Goal: Task Accomplishment & Management: Use online tool/utility

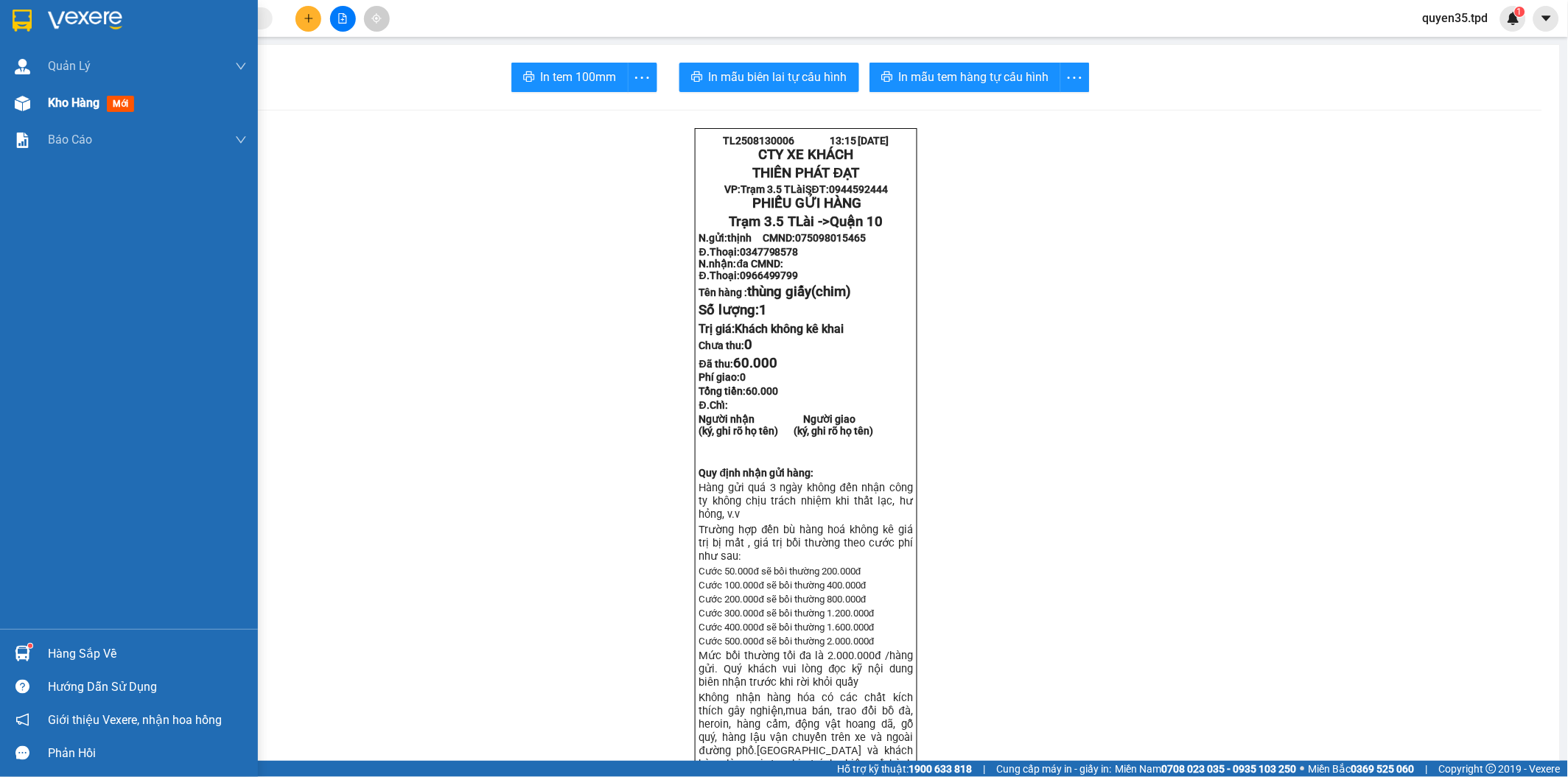
click at [24, 106] on img at bounding box center [22, 103] width 16 height 16
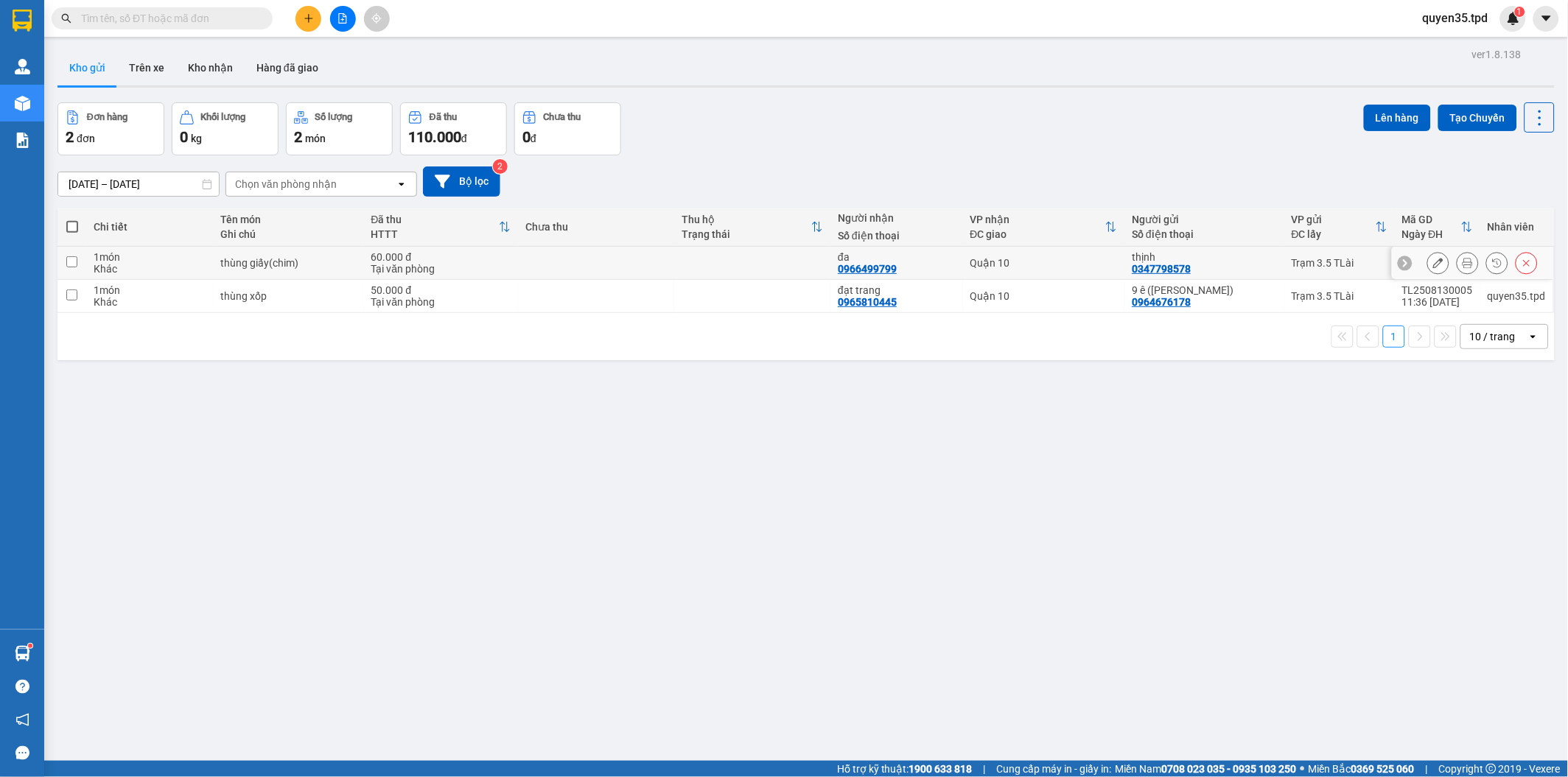
drag, startPoint x: 70, startPoint y: 259, endPoint x: 69, endPoint y: 289, distance: 30.0
click at [70, 258] on input "checkbox" at bounding box center [71, 262] width 11 height 11
checkbox input "true"
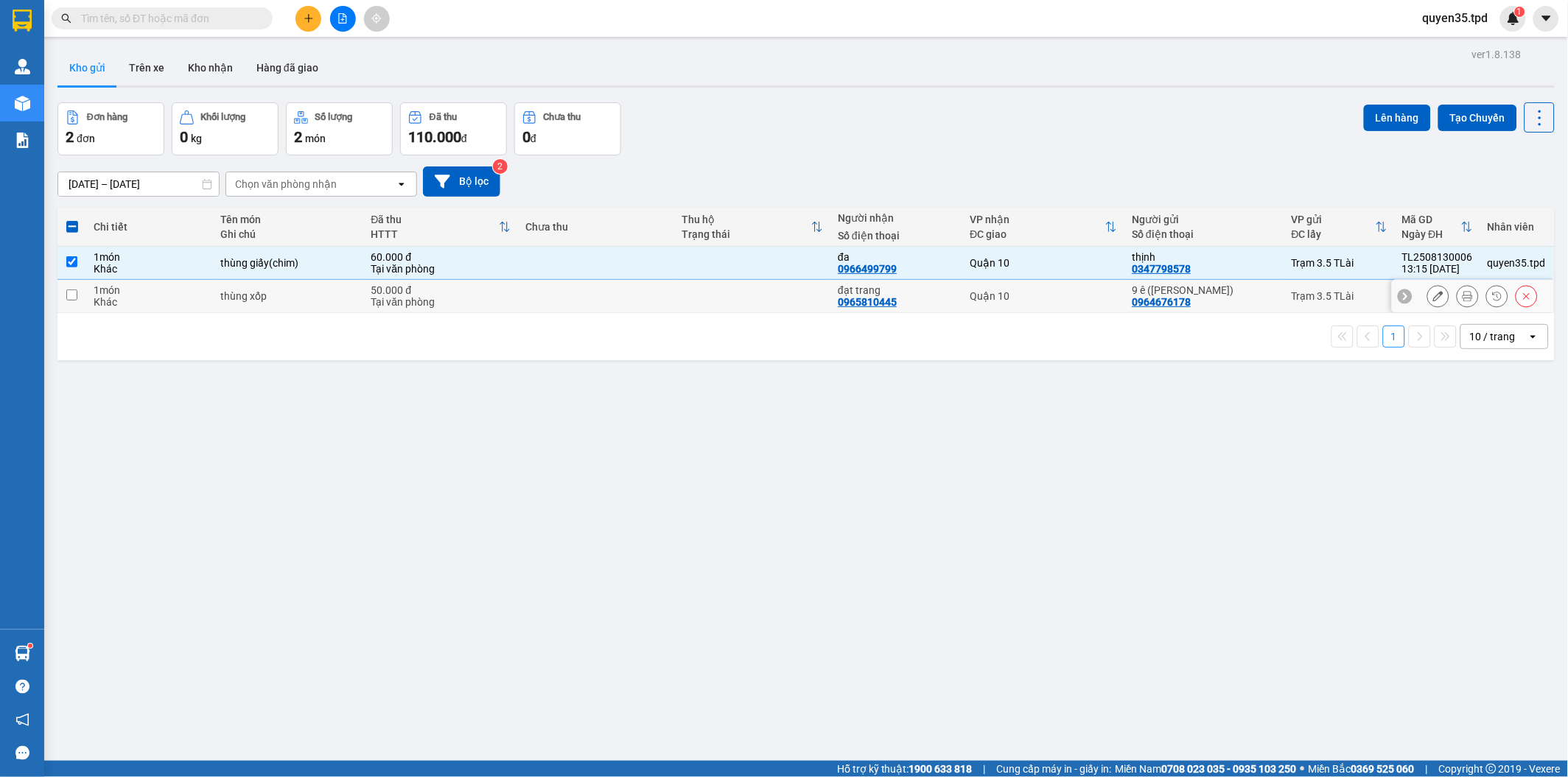
click at [69, 293] on input "checkbox" at bounding box center [71, 294] width 11 height 11
checkbox input "true"
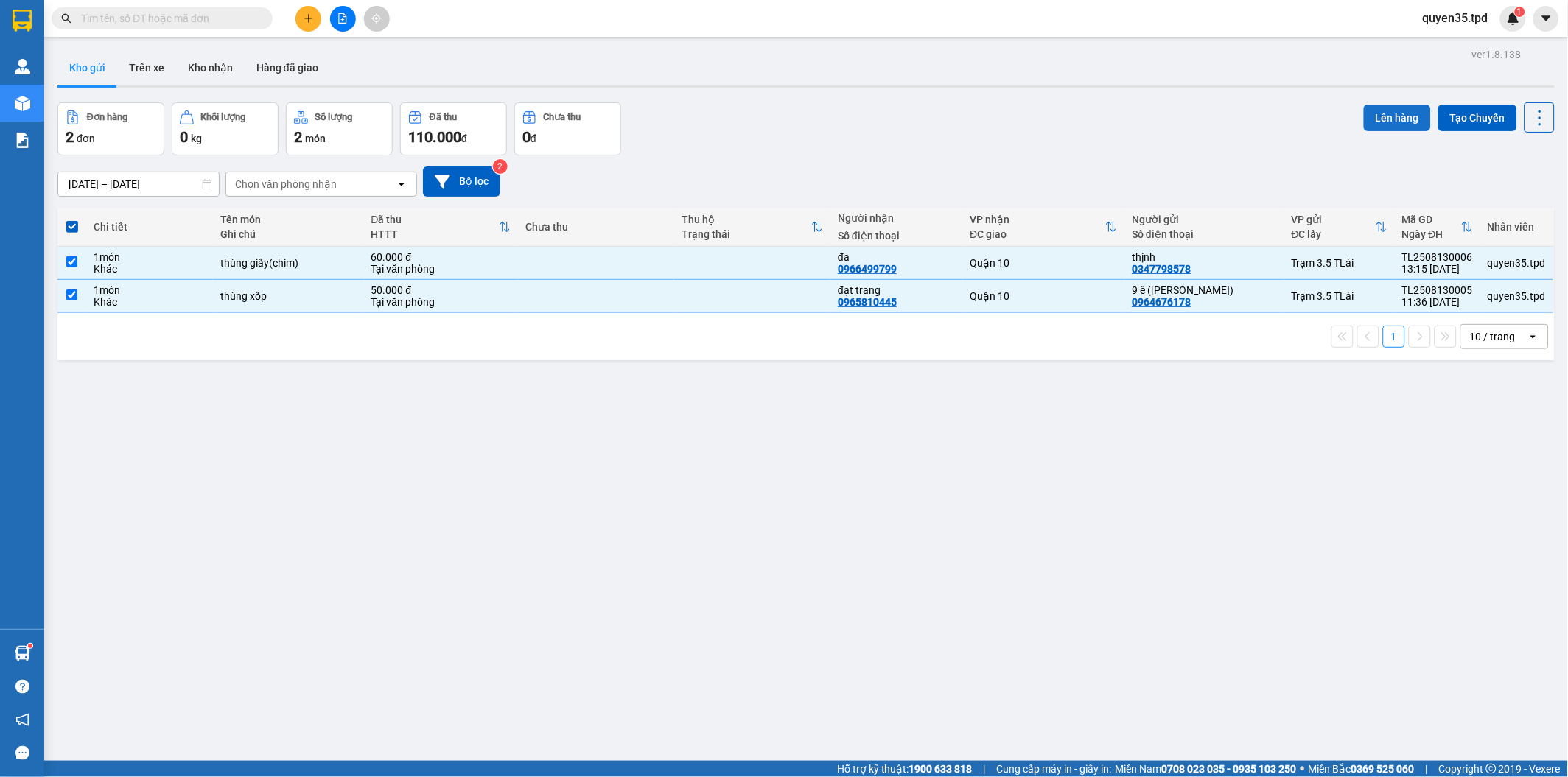
click at [1366, 116] on button "Lên hàng" at bounding box center [1397, 118] width 67 height 27
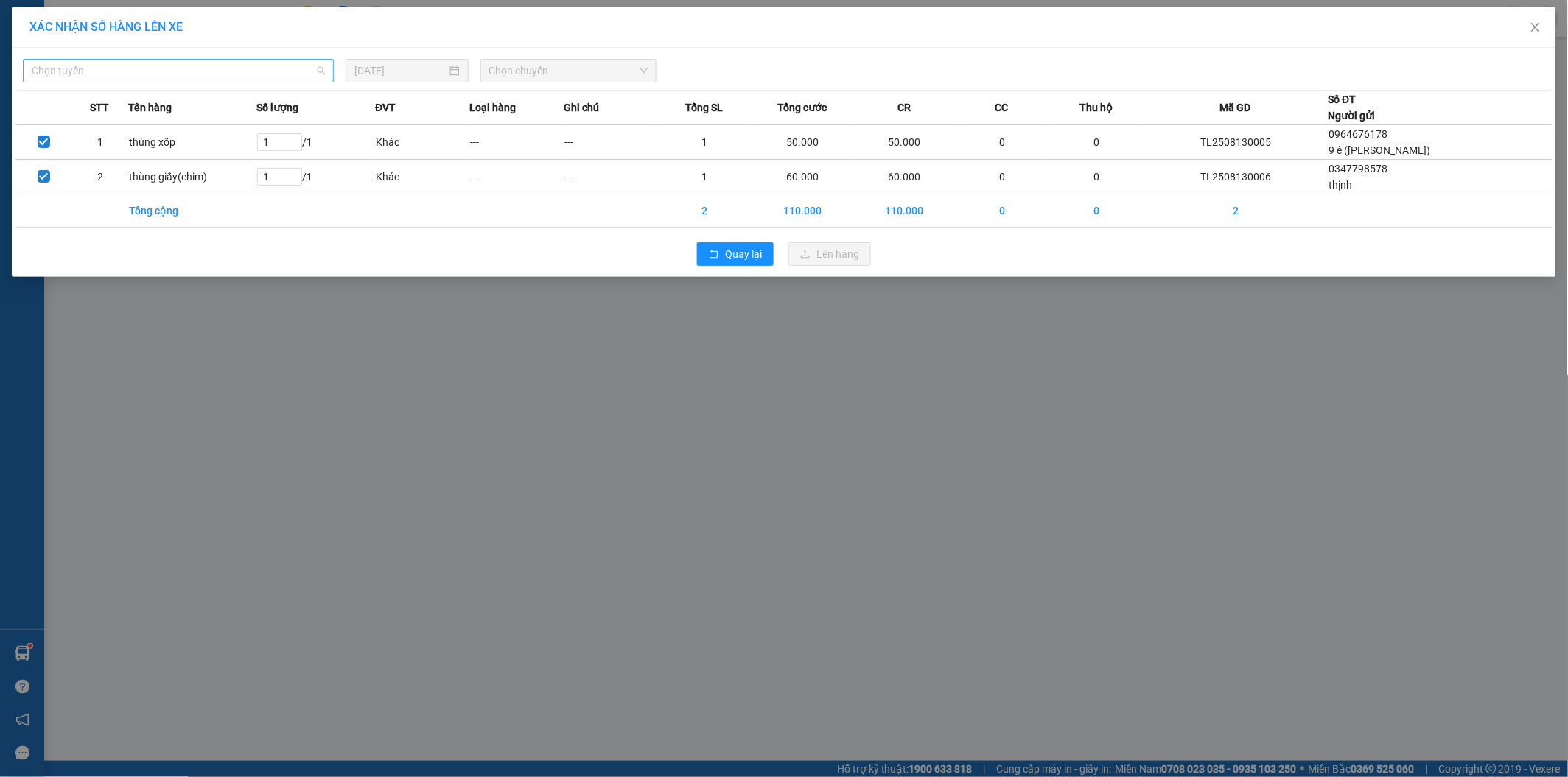
click at [246, 70] on span "Chọn tuyến" at bounding box center [178, 70] width 293 height 22
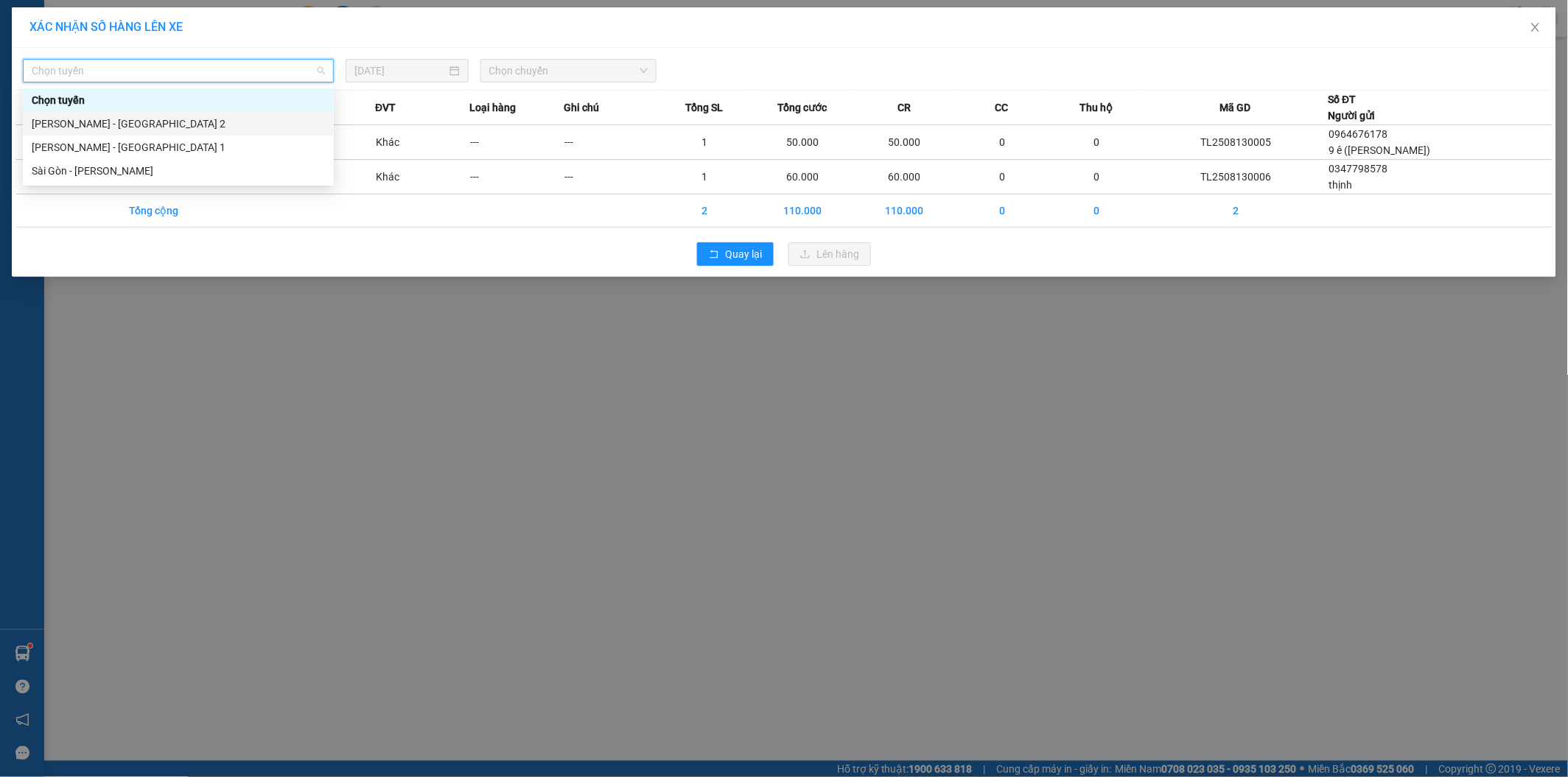
click at [145, 126] on div "[PERSON_NAME] - [GEOGRAPHIC_DATA] 2" at bounding box center [178, 124] width 293 height 16
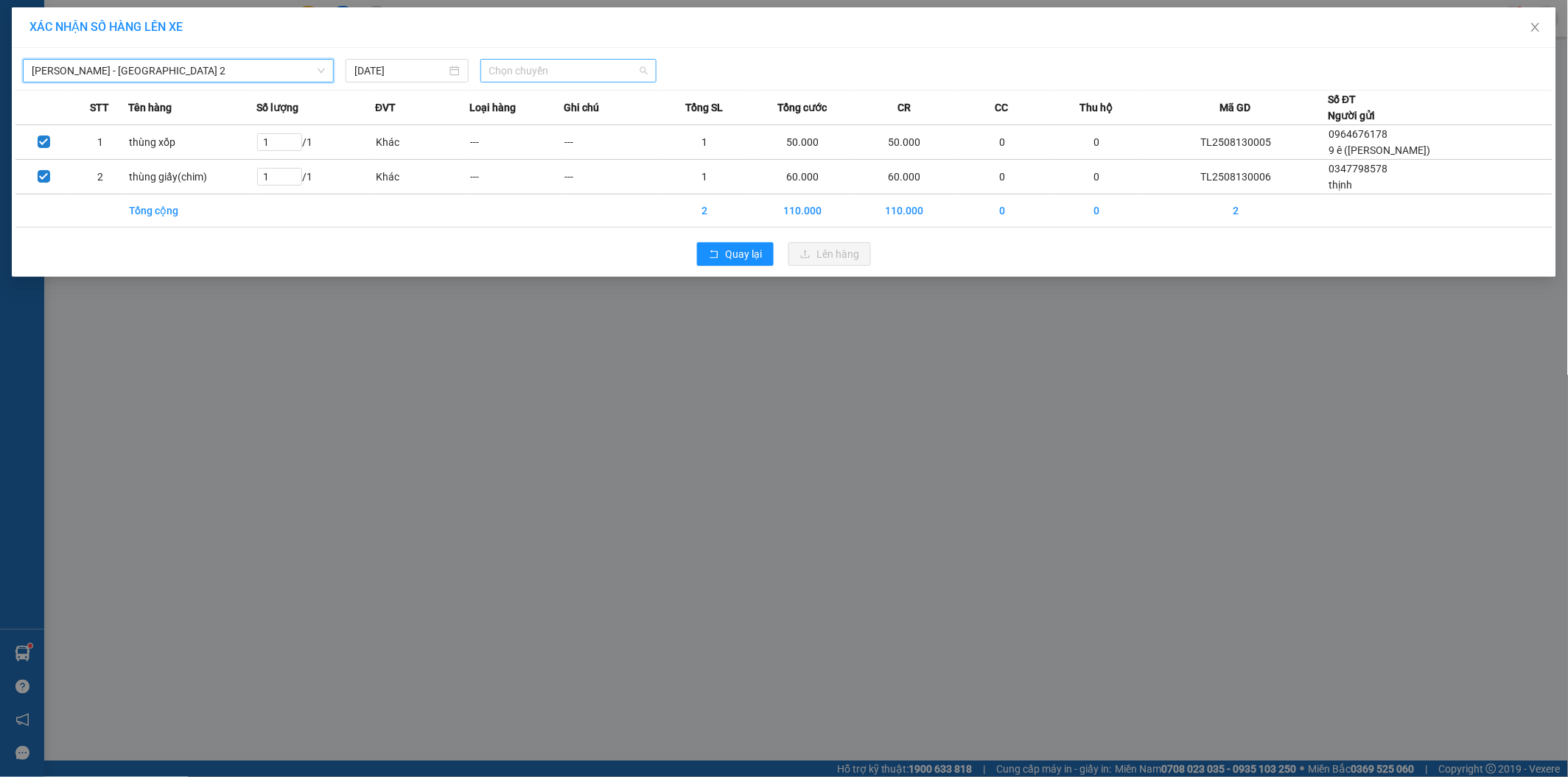
click at [535, 68] on span "Chọn chuyến" at bounding box center [569, 70] width 159 height 22
click at [581, 69] on span "Chọn chuyến" at bounding box center [569, 70] width 159 height 22
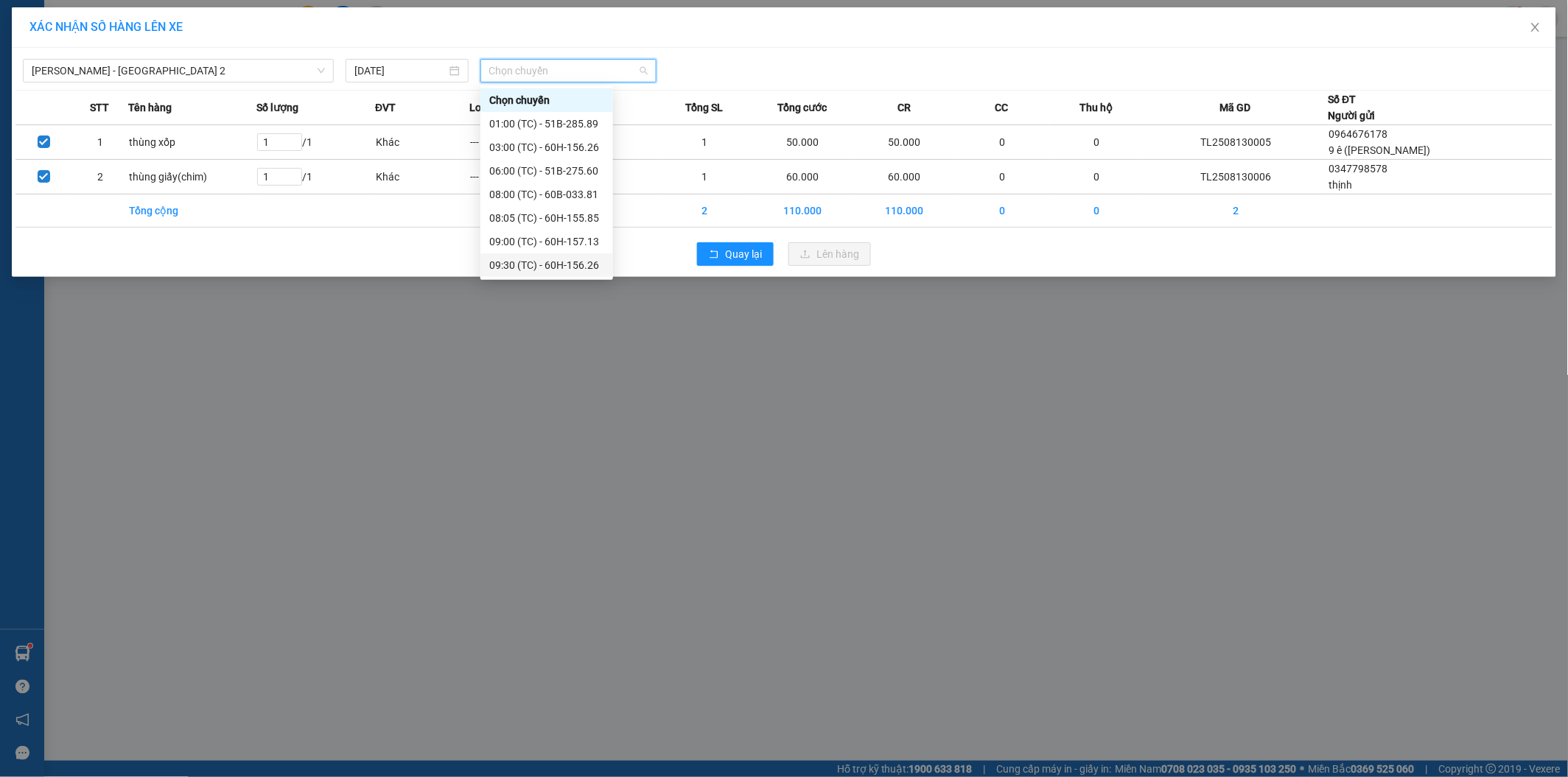
scroll to position [142, 0]
click at [579, 238] on div "15:00 (TC) - 60F-005.82" at bounding box center [547, 242] width 115 height 16
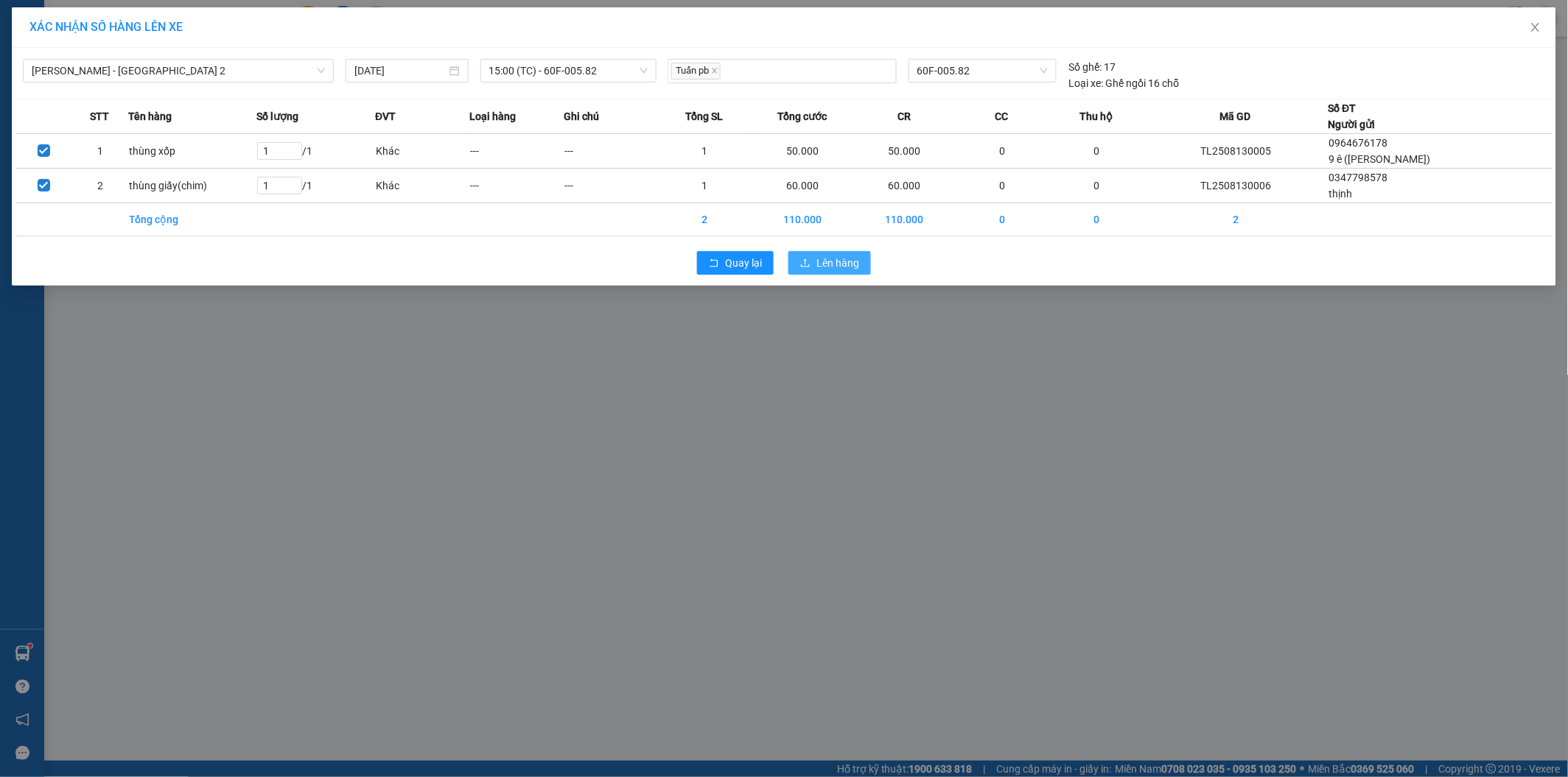
click at [823, 268] on span "Lên hàng" at bounding box center [838, 263] width 43 height 16
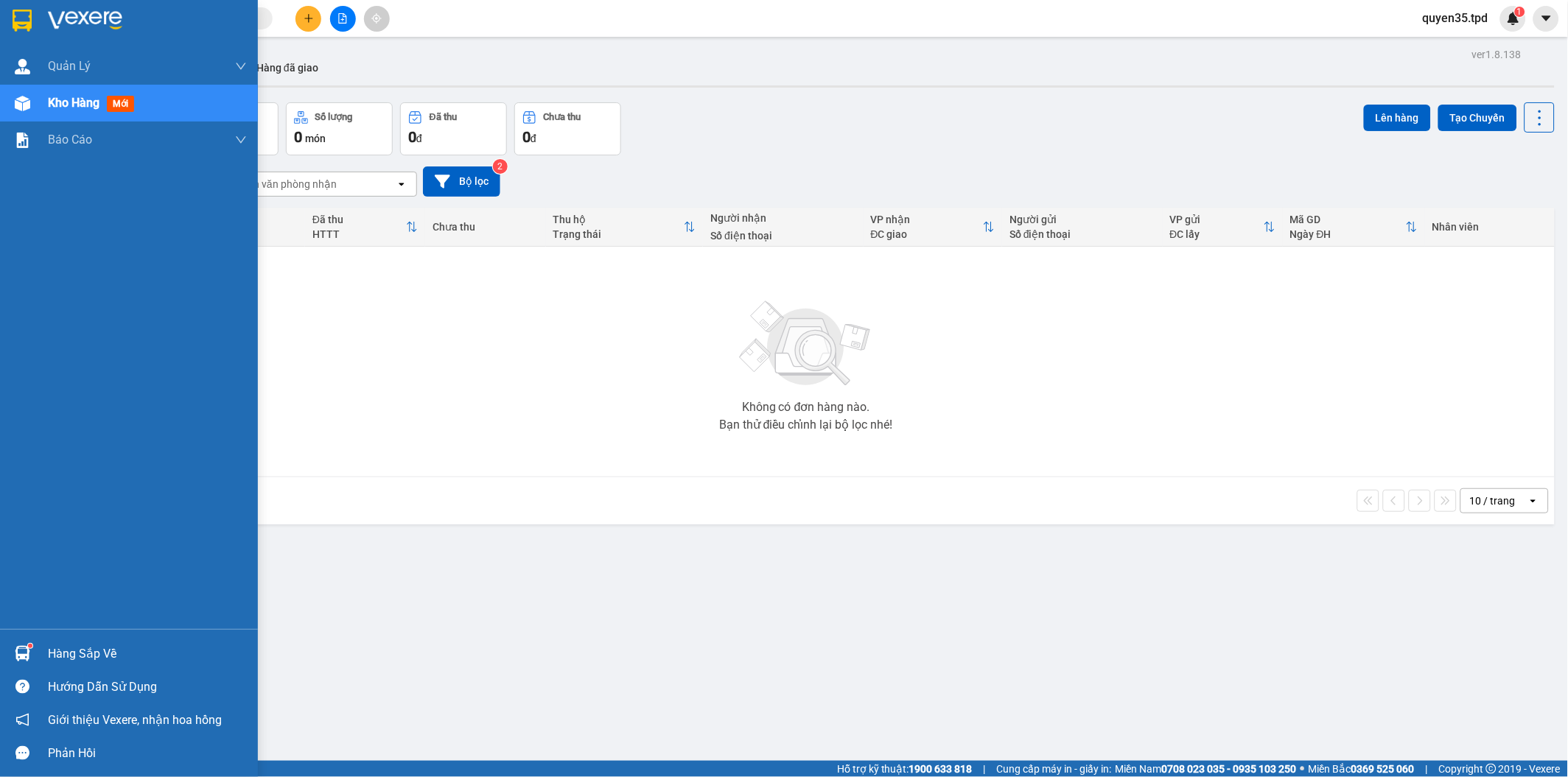
click at [8, 649] on div "Hàng sắp về" at bounding box center [129, 653] width 258 height 33
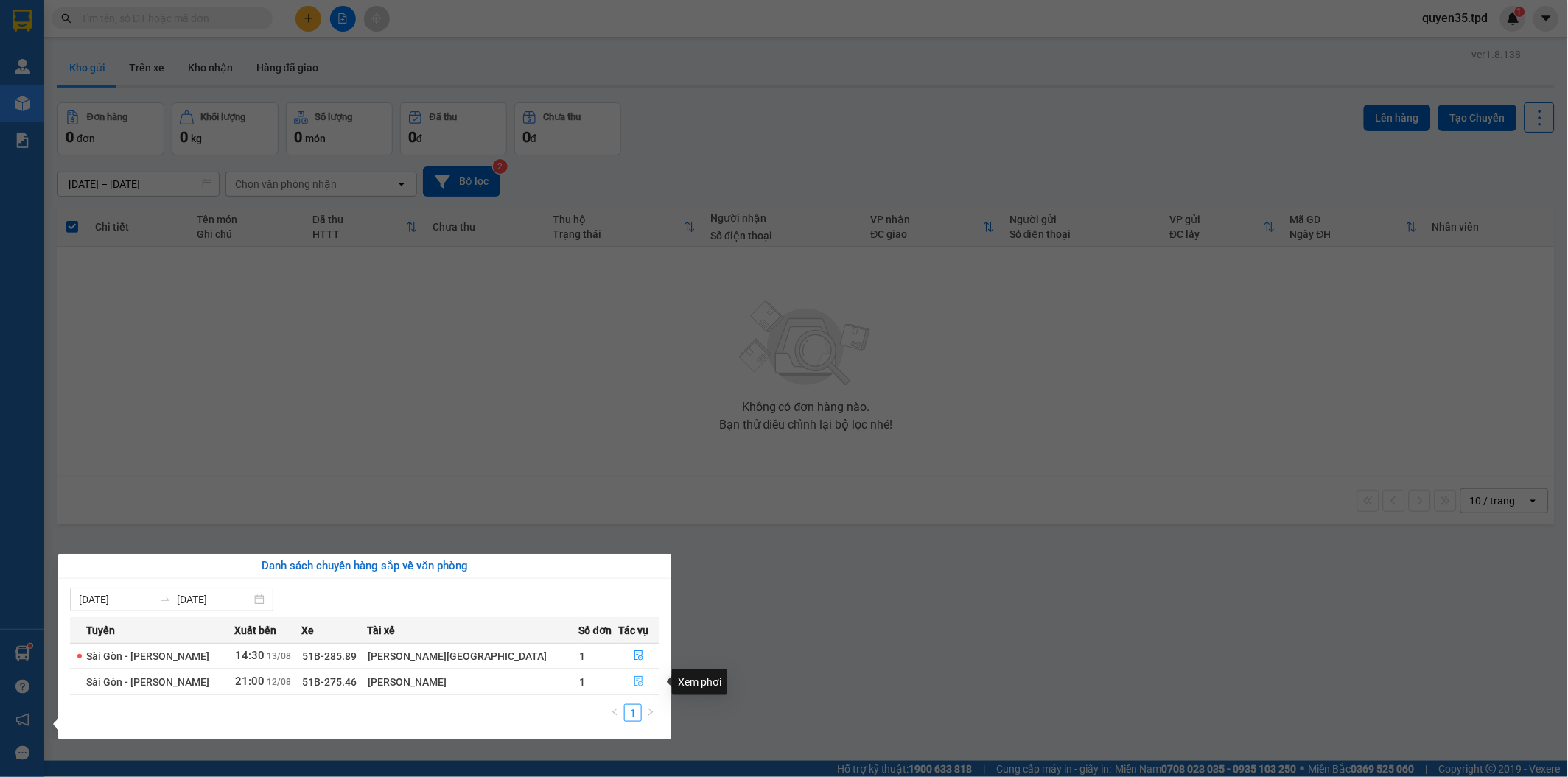
click at [635, 683] on icon "file-done" at bounding box center [639, 681] width 10 height 10
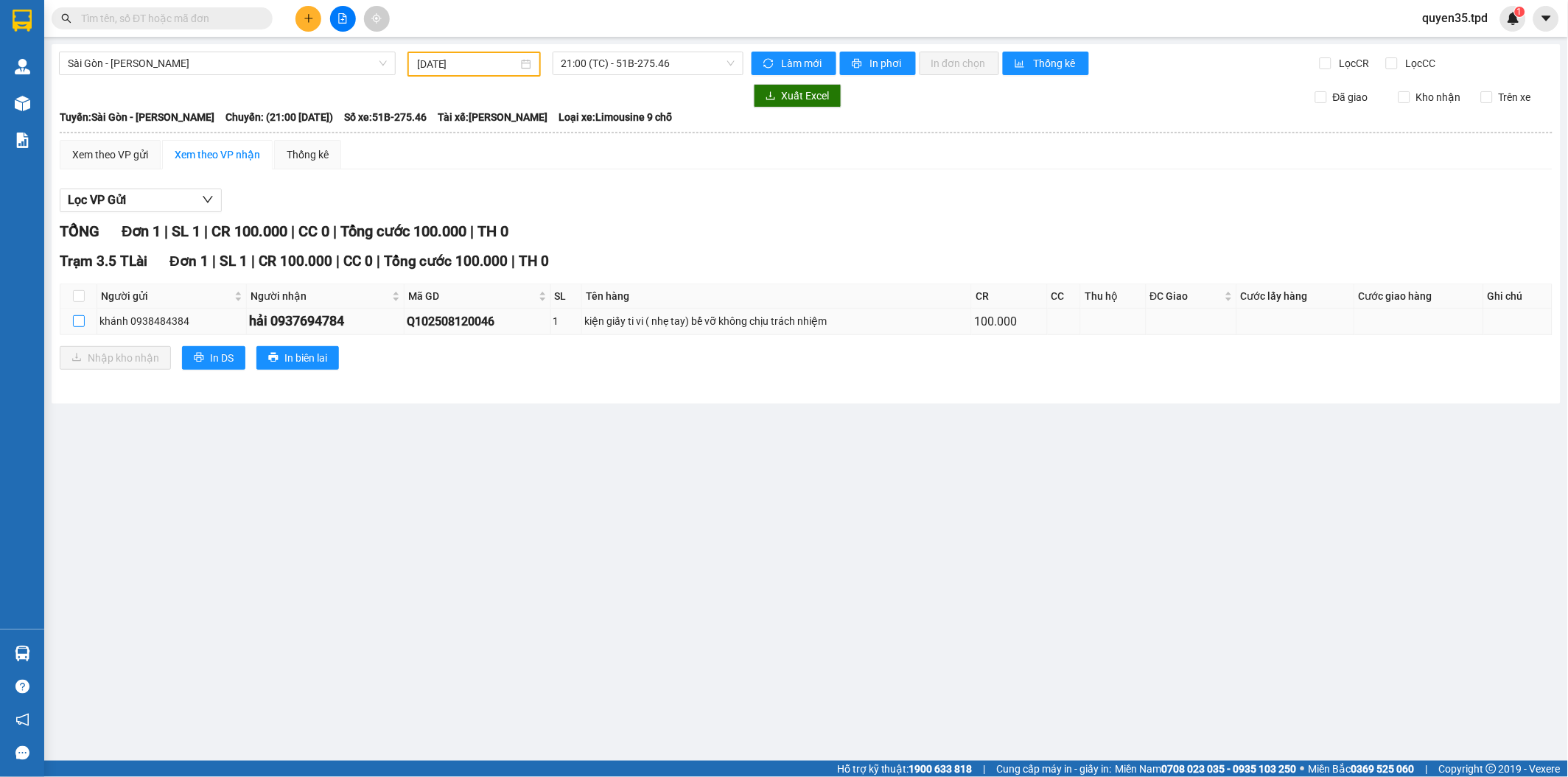
click at [79, 321] on input "checkbox" at bounding box center [79, 321] width 12 height 12
checkbox input "true"
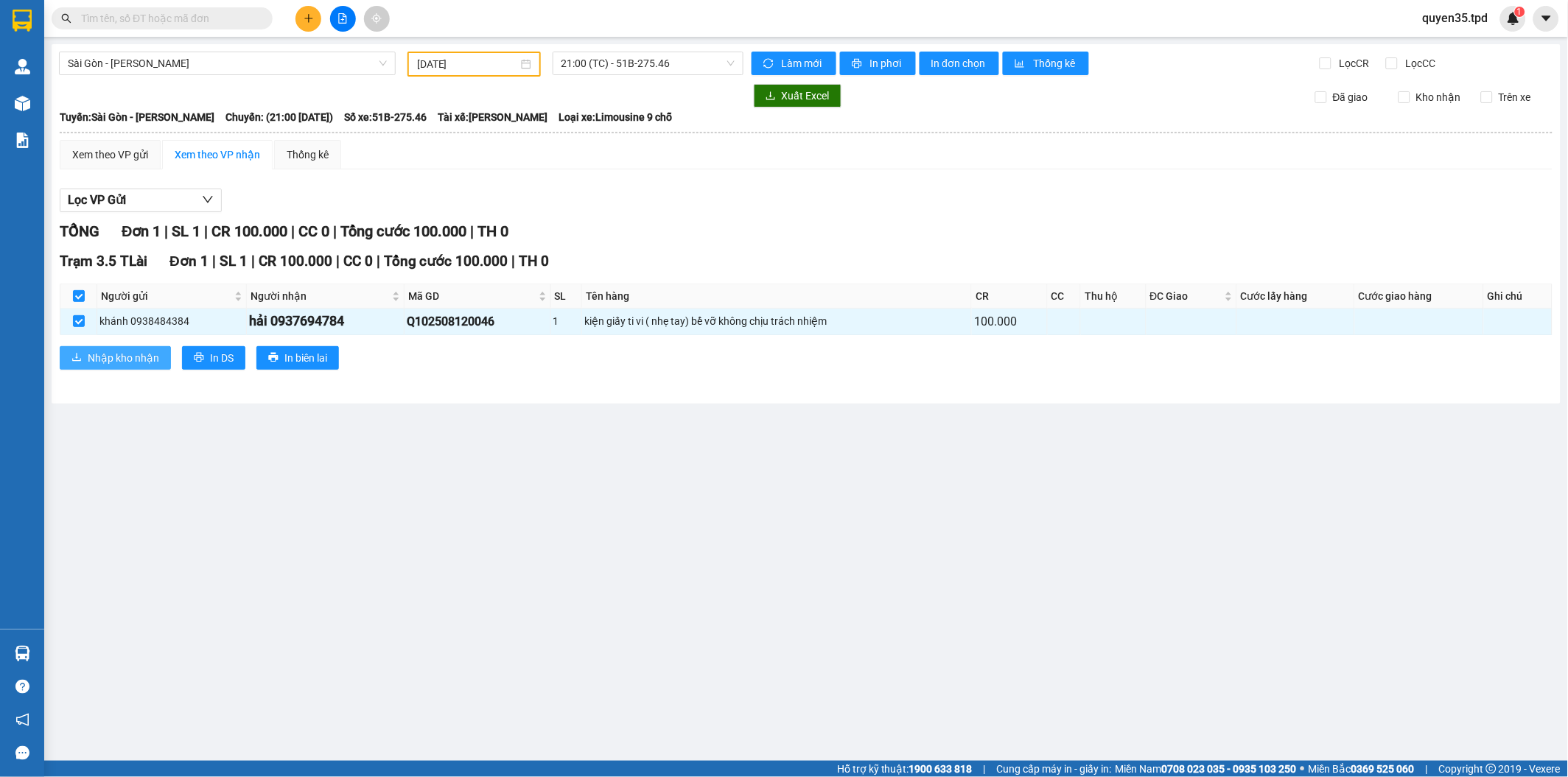
click at [99, 363] on span "Nhập kho nhận" at bounding box center [123, 358] width 71 height 16
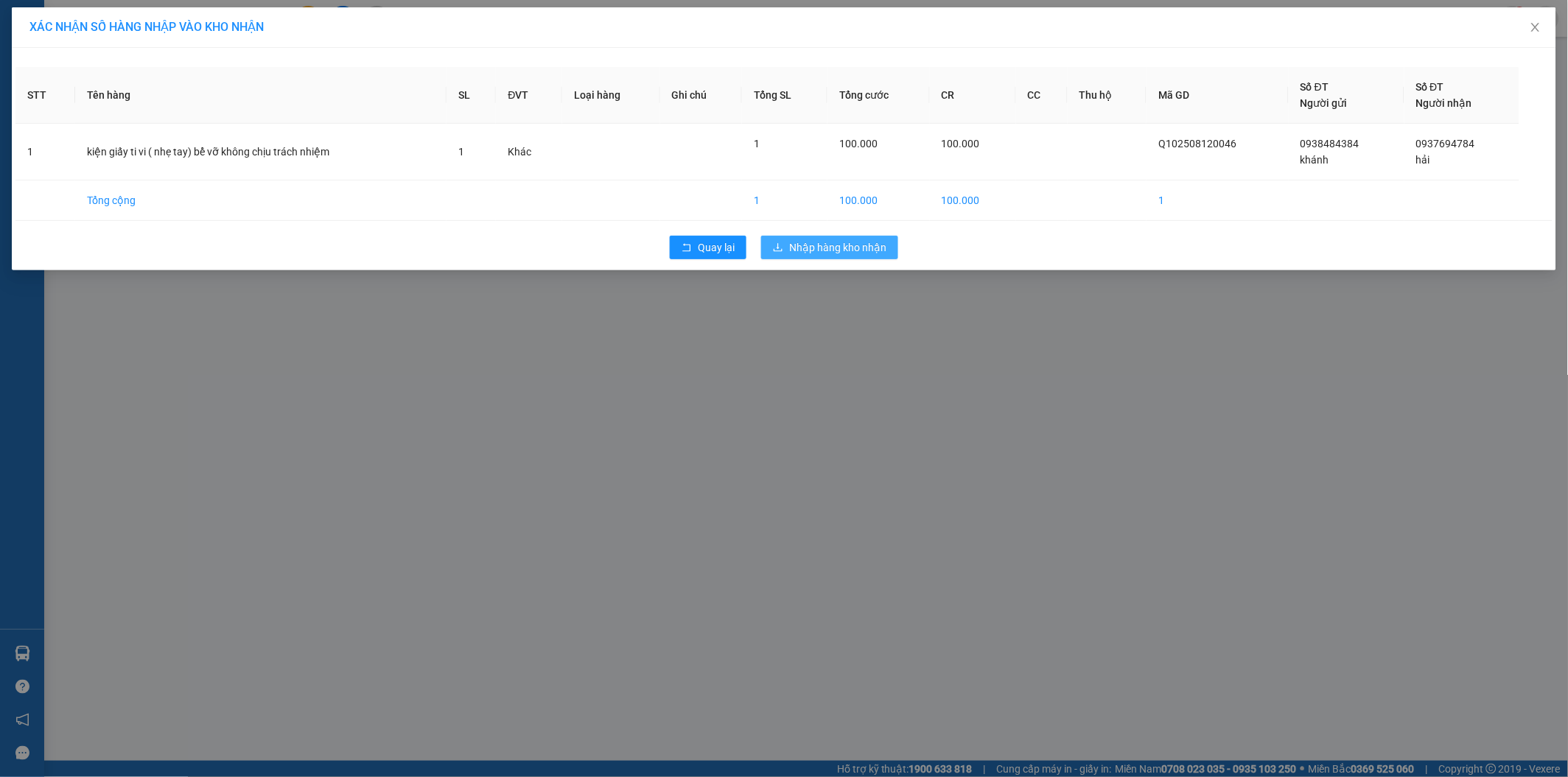
click at [850, 248] on span "Nhập hàng kho nhận" at bounding box center [837, 248] width 97 height 16
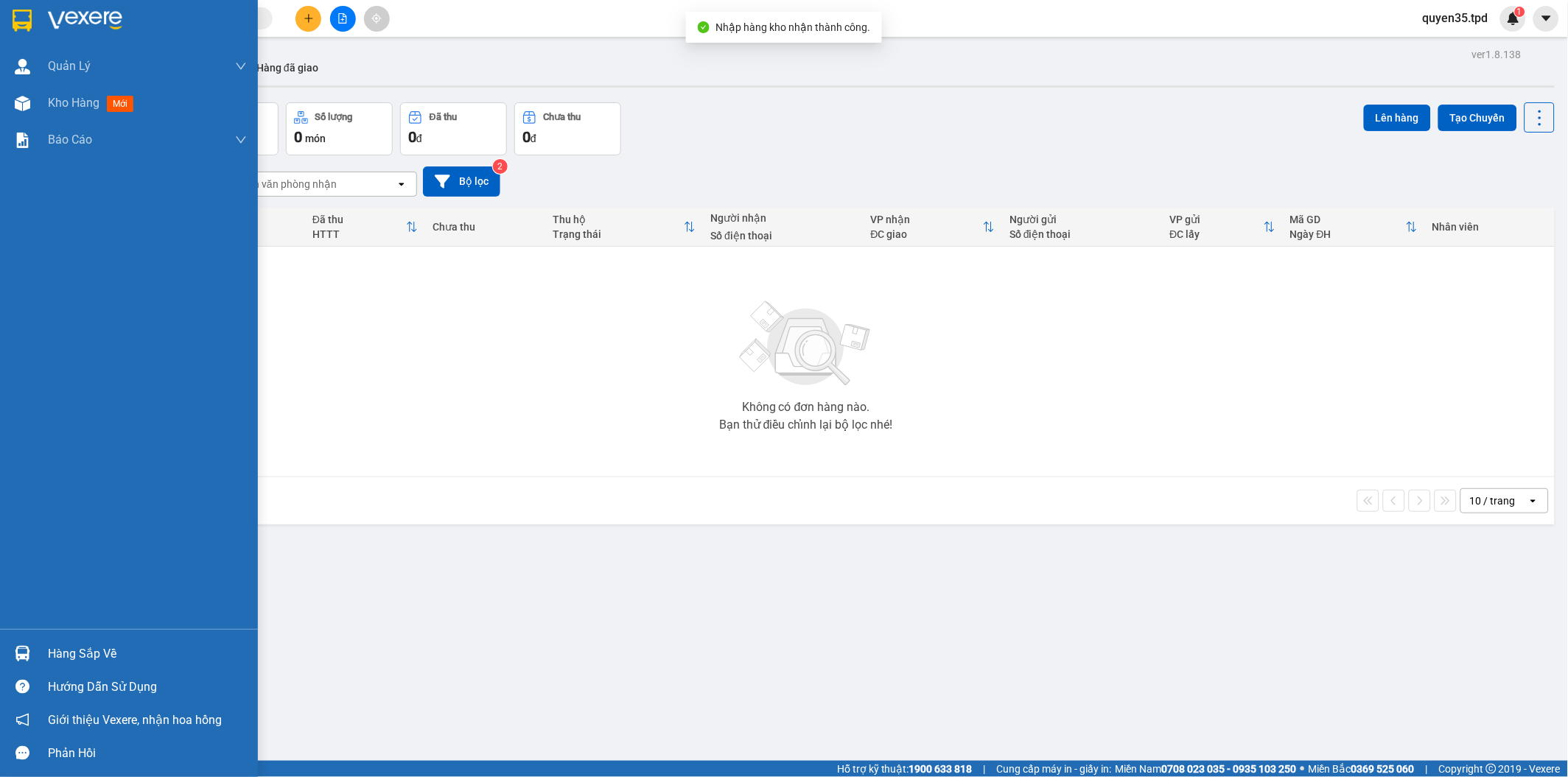
click at [19, 658] on img at bounding box center [22, 653] width 16 height 16
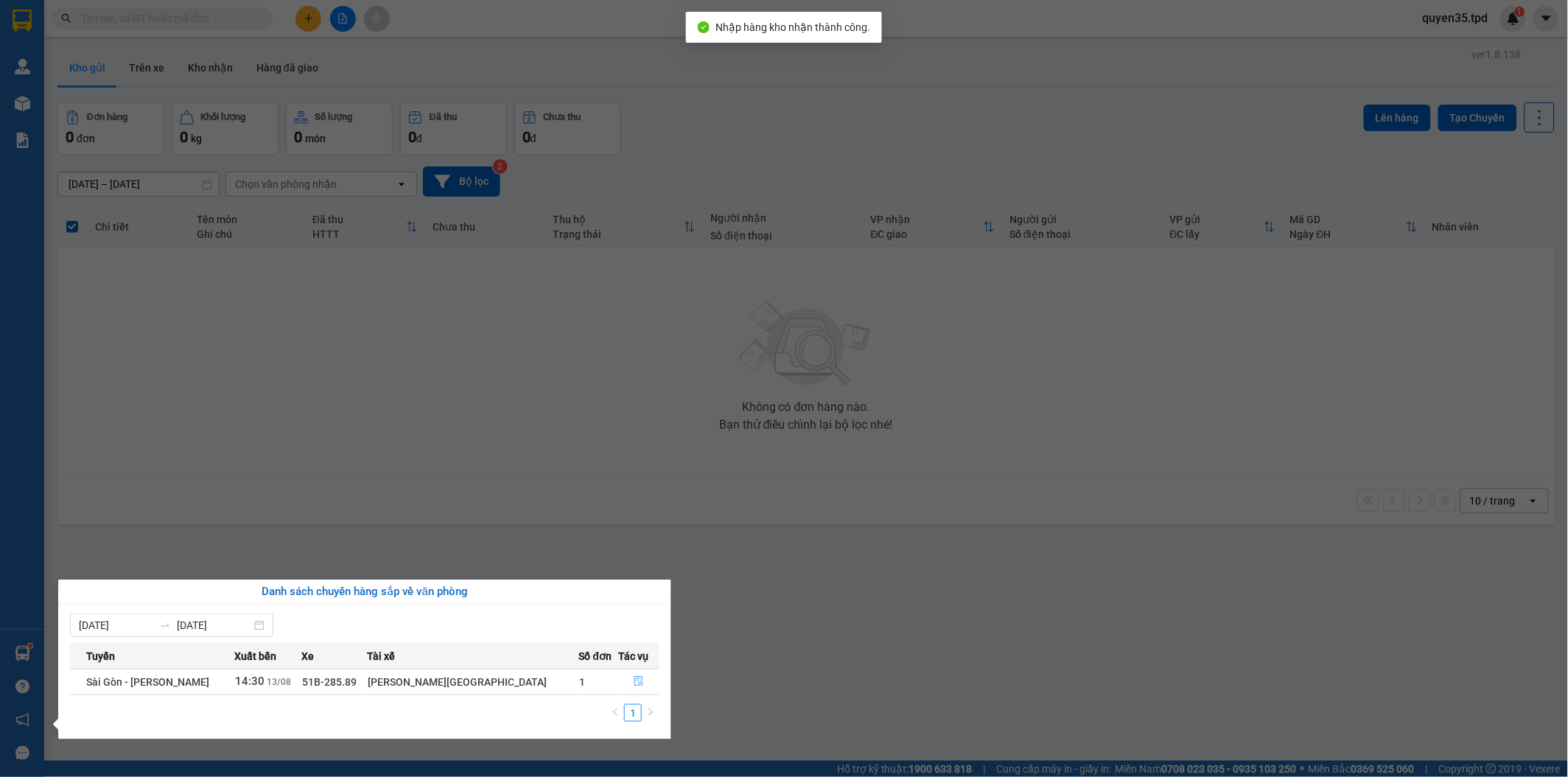
click at [634, 682] on icon "file-done" at bounding box center [639, 681] width 9 height 10
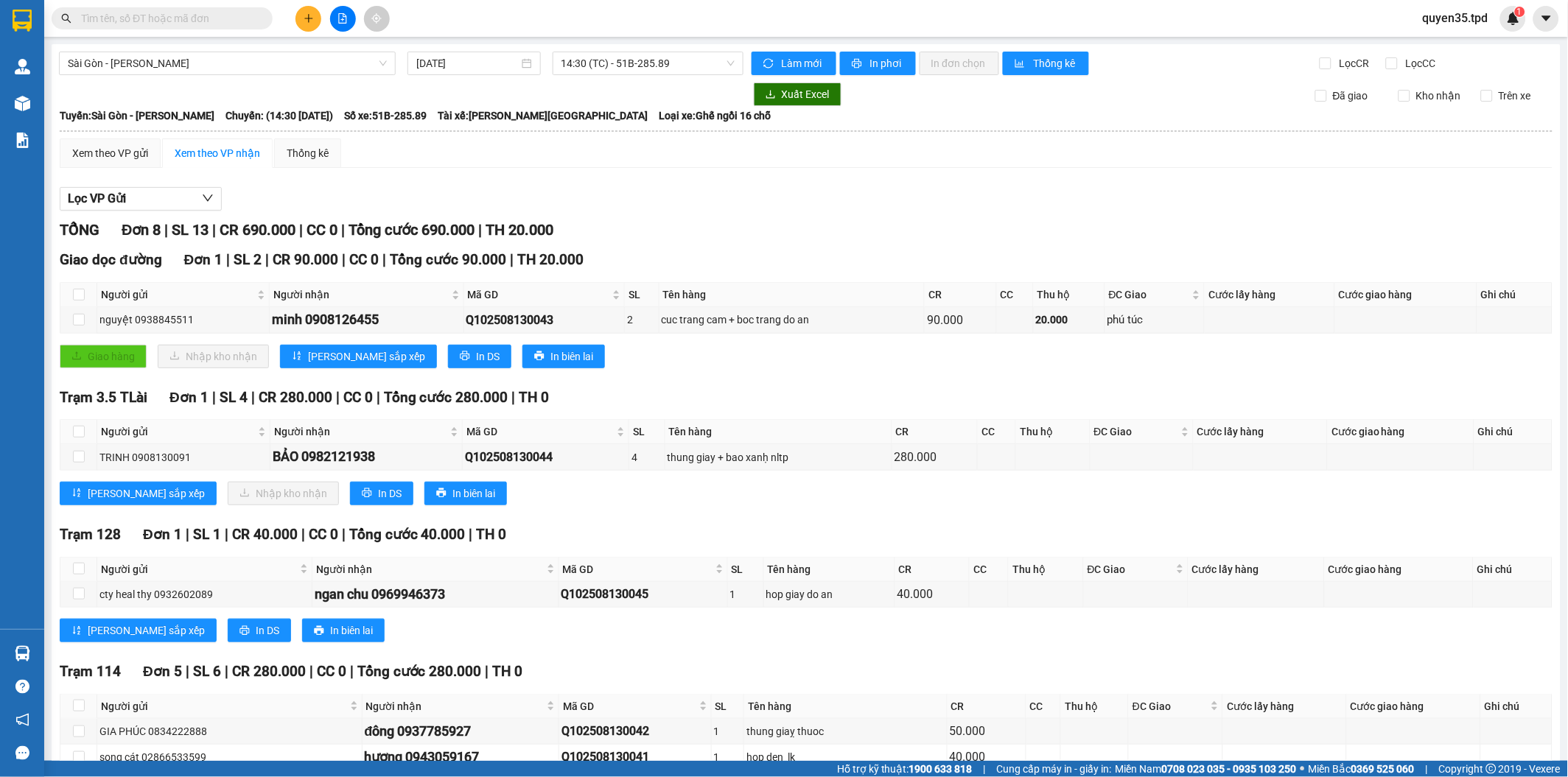
type input "[DATE]"
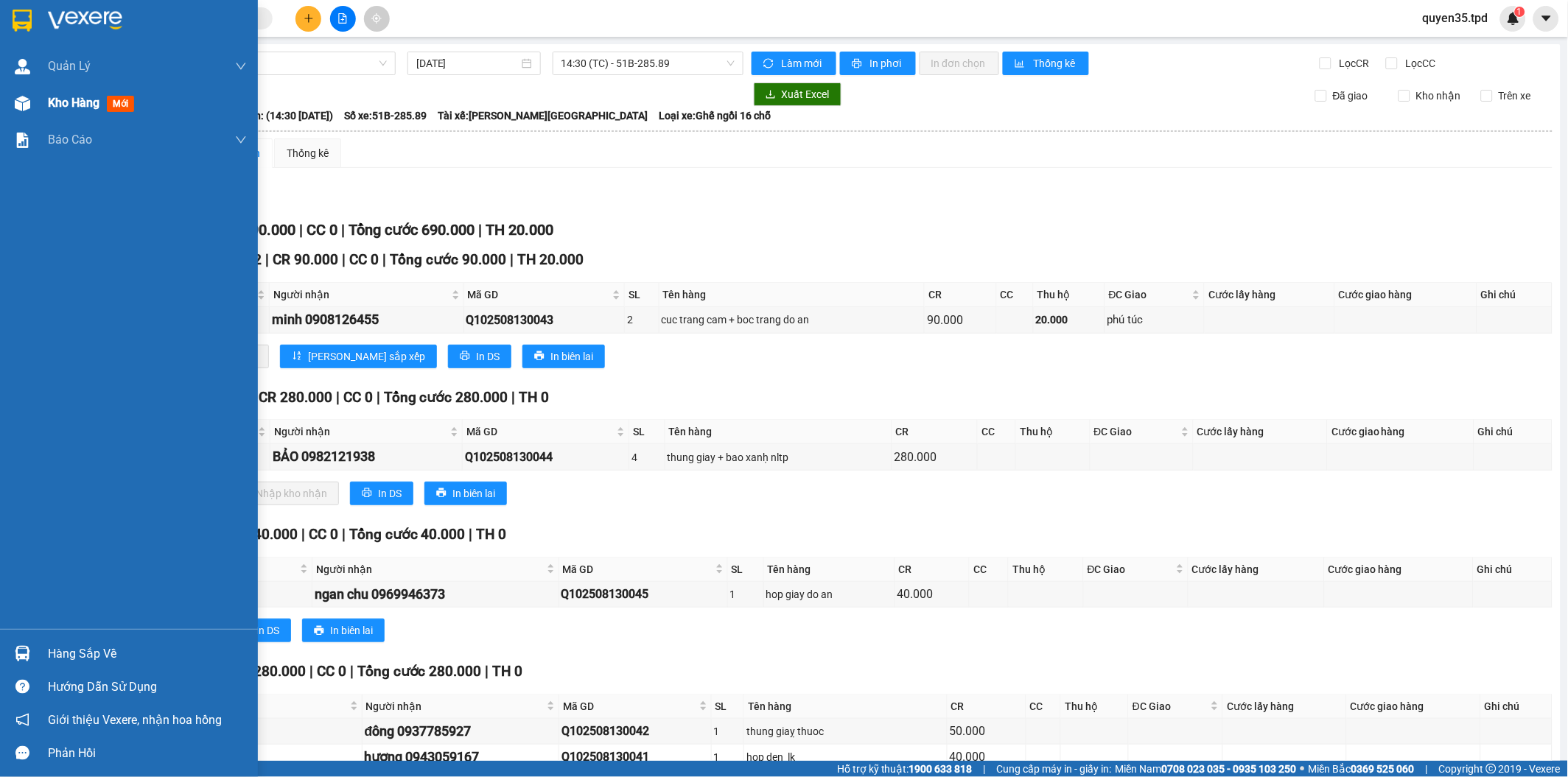
click at [38, 97] on div "Kho hàng mới" at bounding box center [129, 103] width 258 height 37
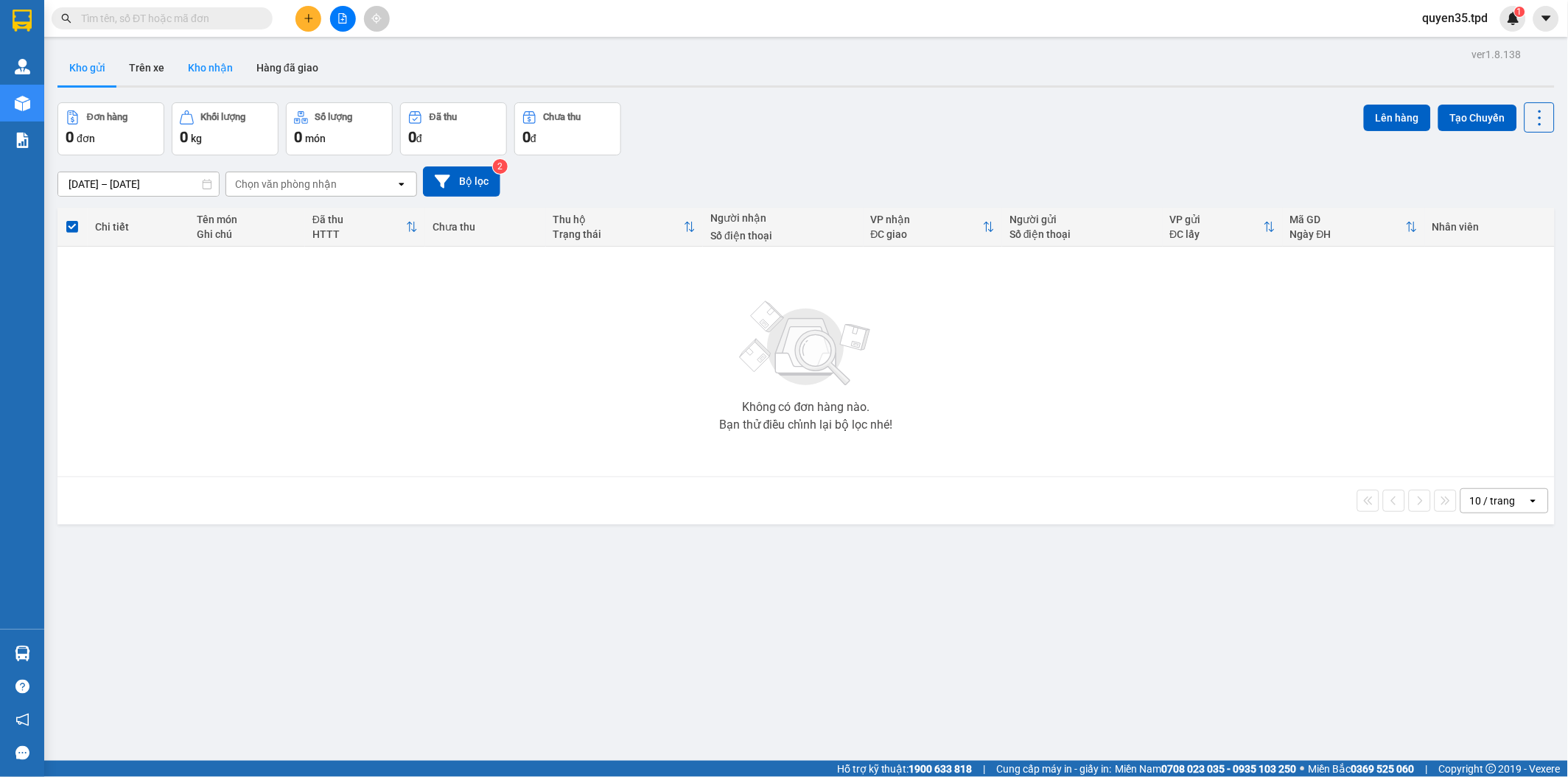
click at [205, 73] on button "Kho nhận" at bounding box center [210, 68] width 68 height 36
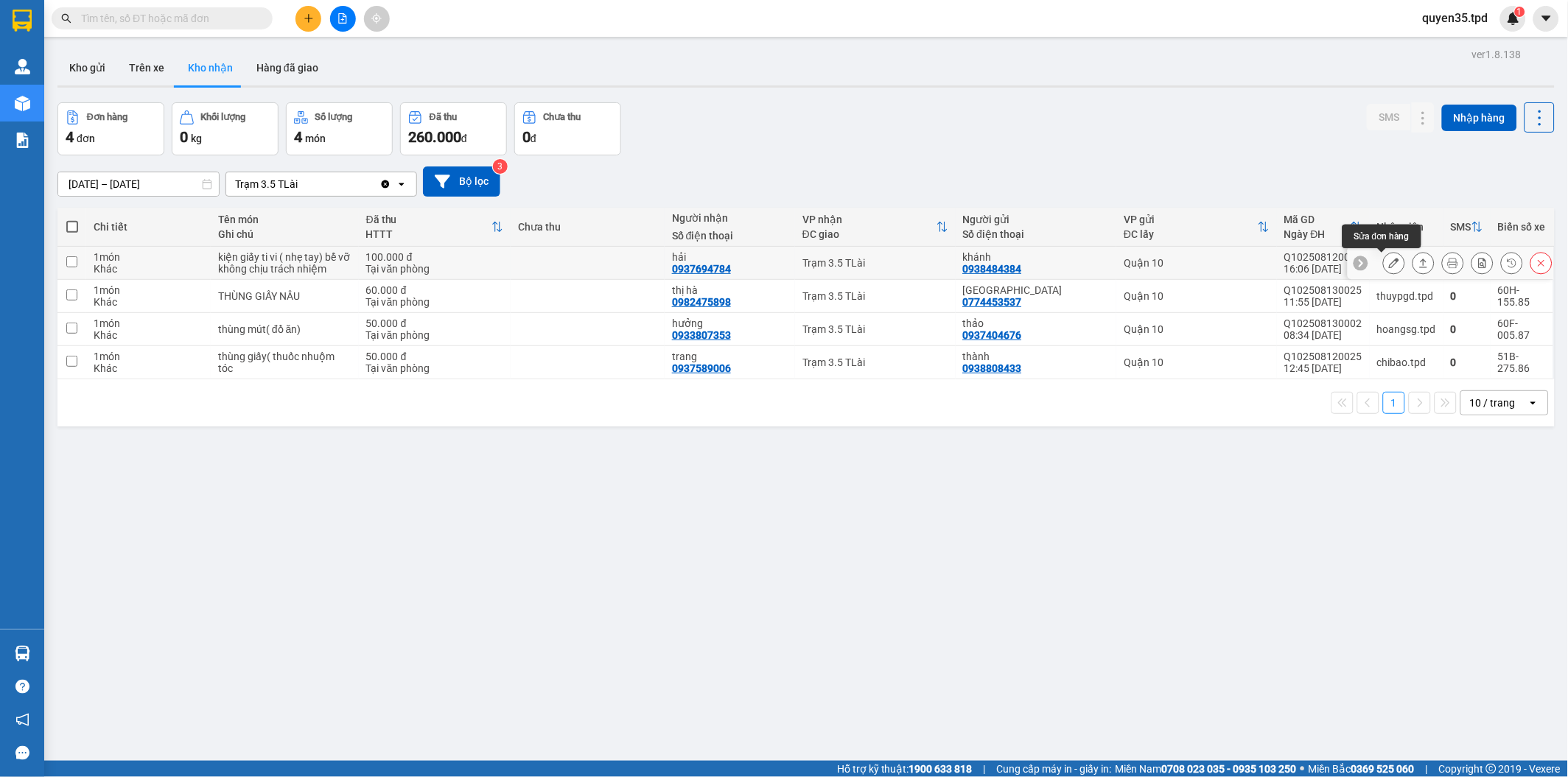
click at [1389, 266] on icon at bounding box center [1394, 263] width 10 height 10
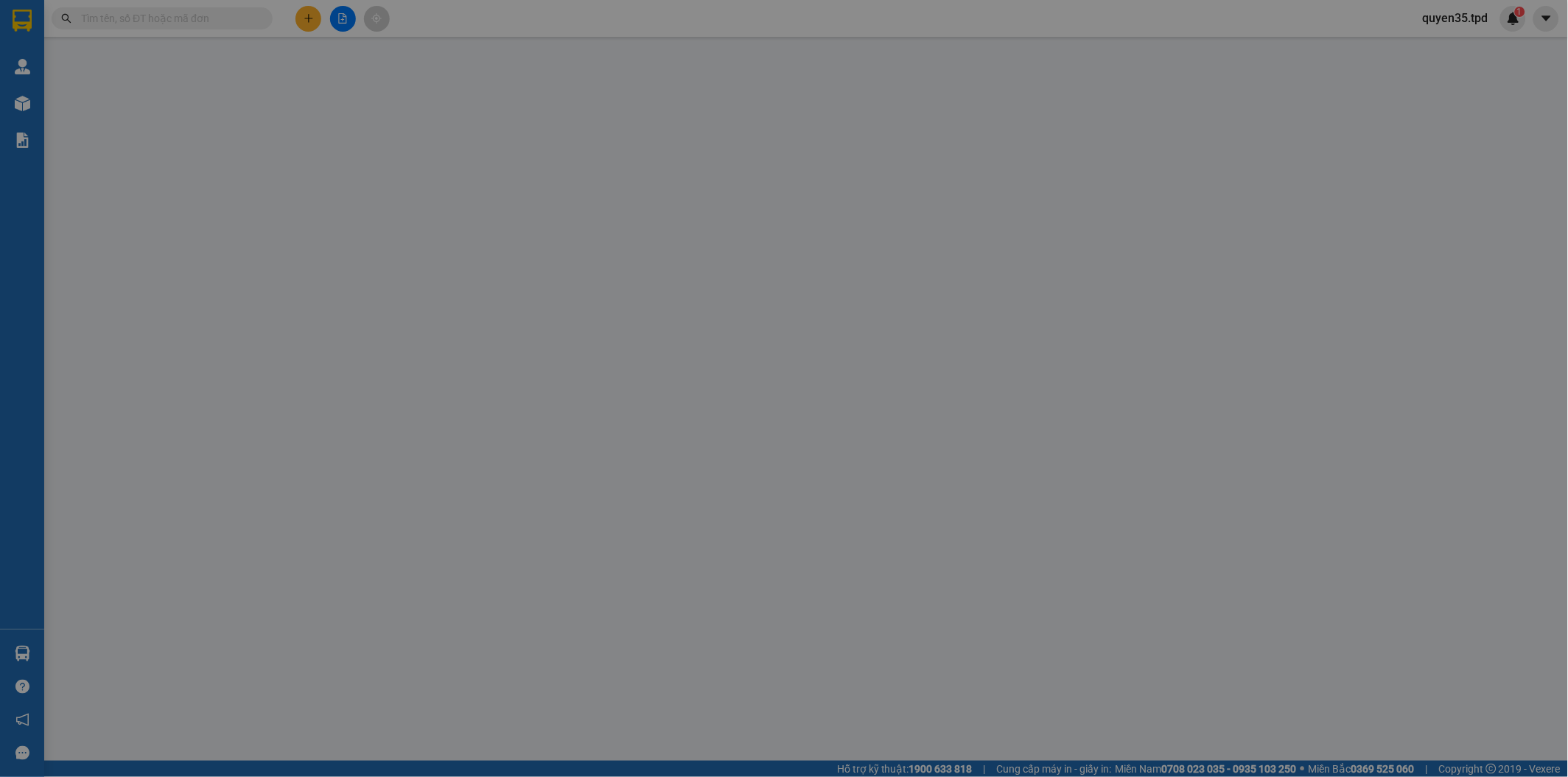
type input "0938484384"
type input "khánh"
type input "075089007313"
type input "0937694784"
type input "hải"
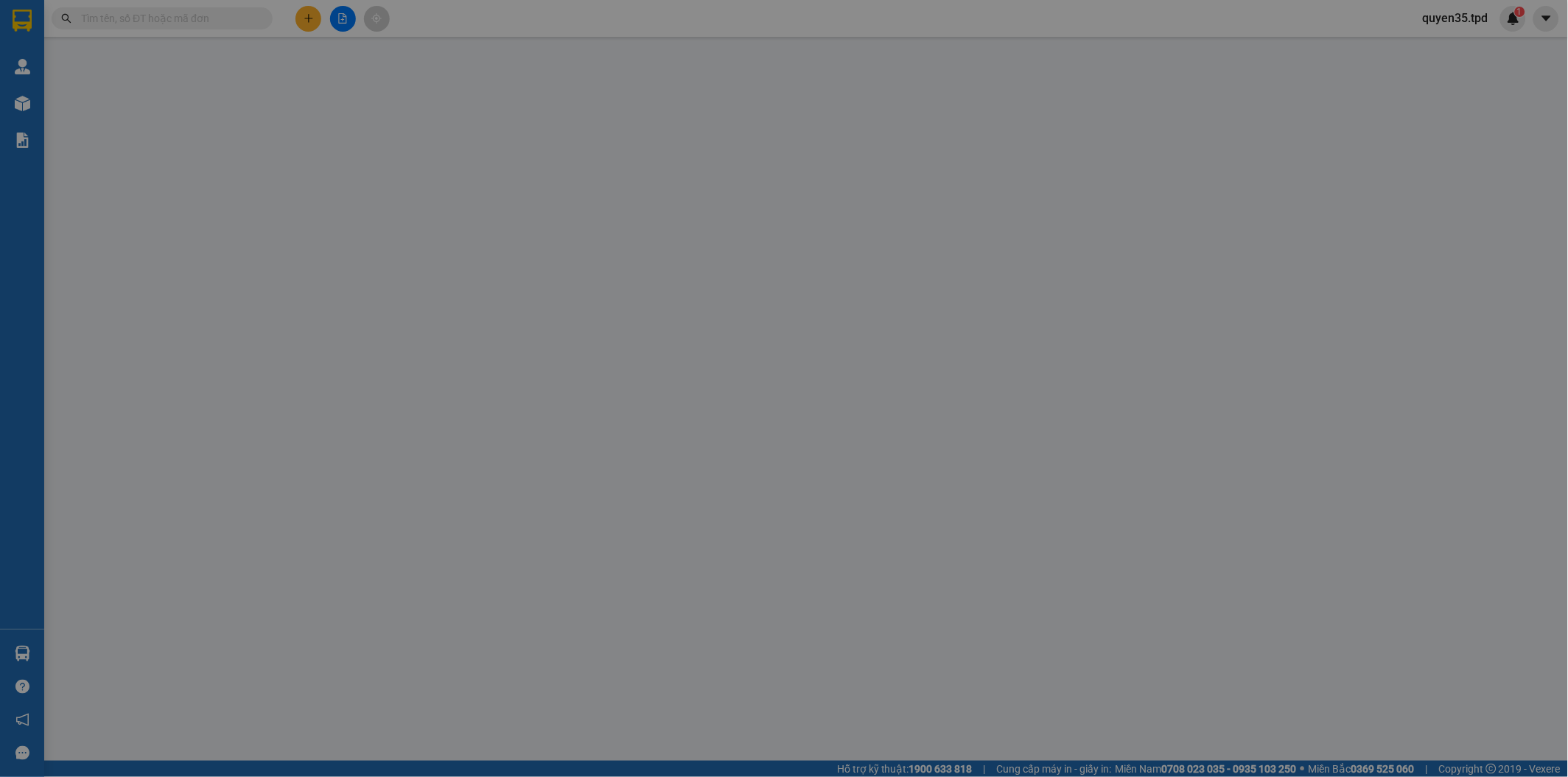
type input "100.000"
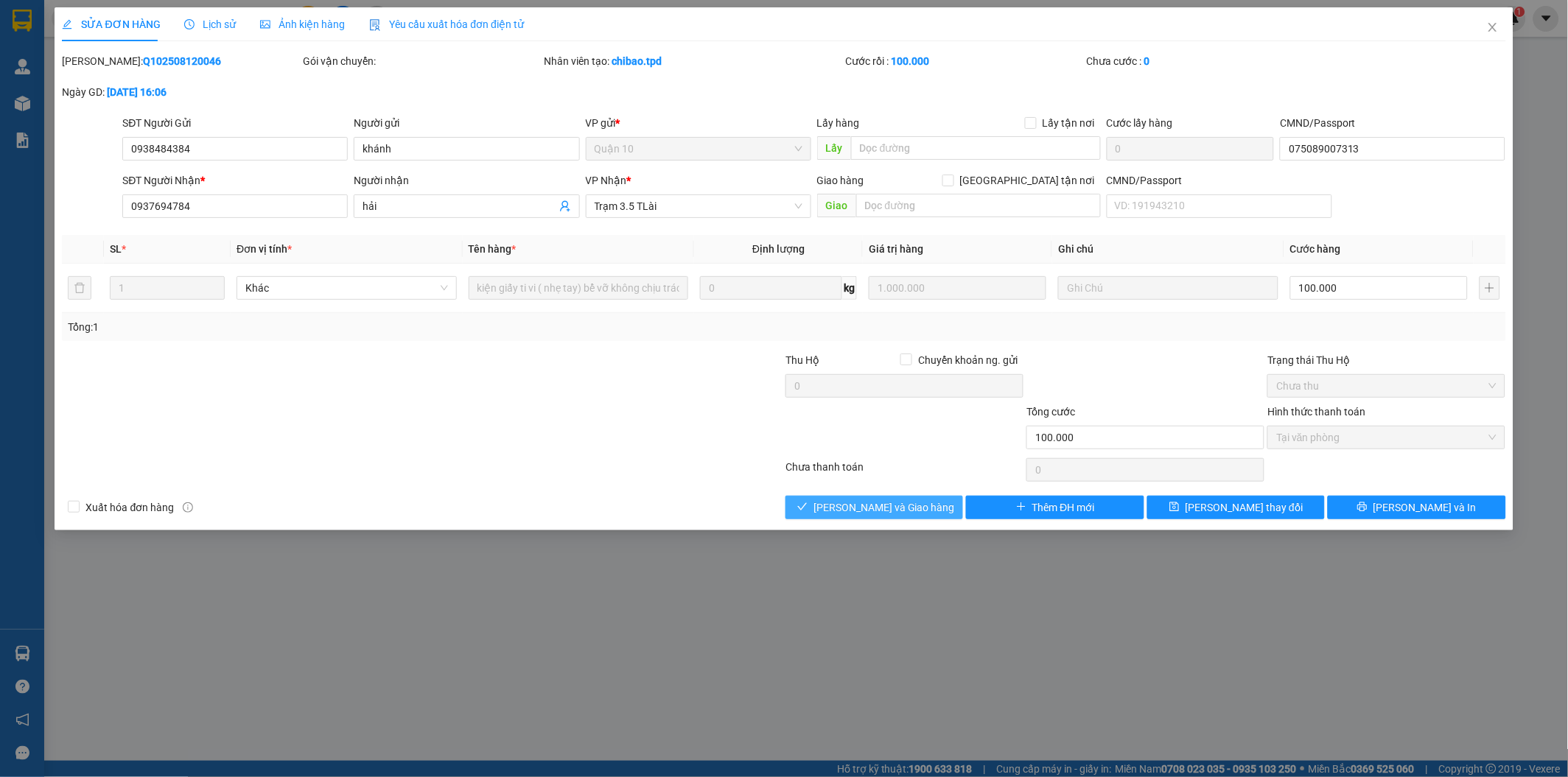
click at [862, 510] on span "[PERSON_NAME] và Giao hàng" at bounding box center [884, 508] width 142 height 16
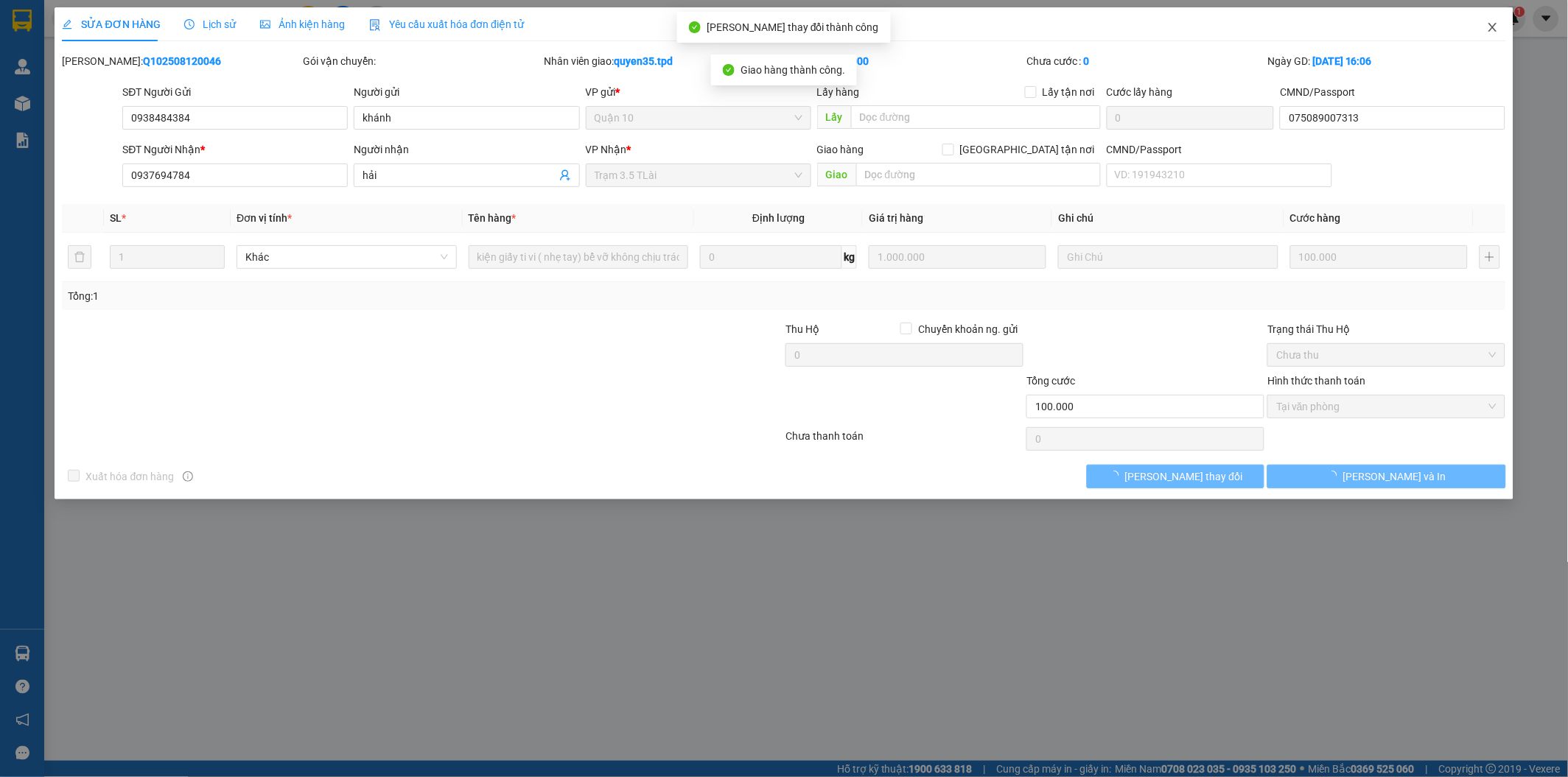
click at [1492, 25] on icon "close" at bounding box center [1493, 27] width 12 height 12
